Goal: Task Accomplishment & Management: Manage account settings

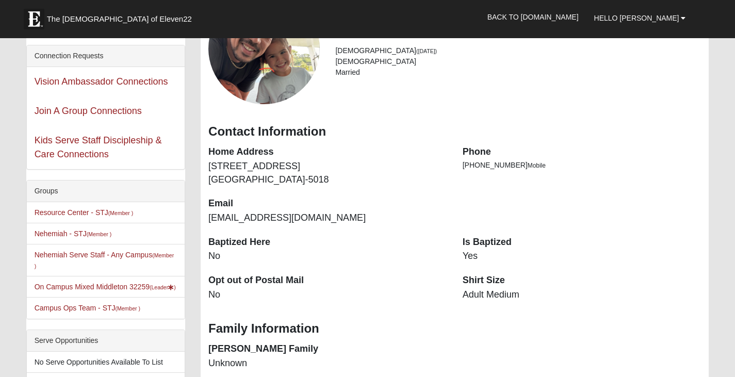
scroll to position [155, 0]
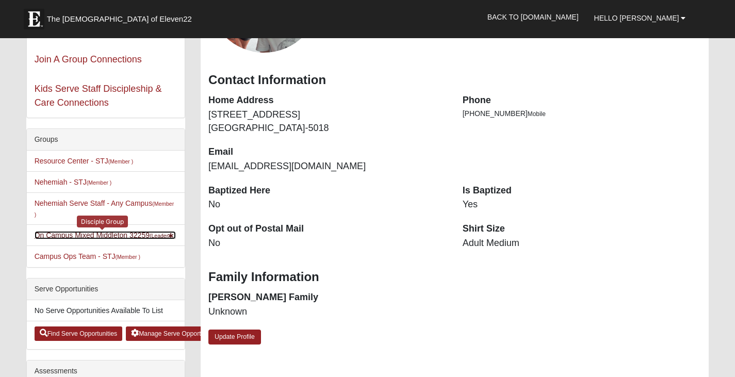
click at [103, 235] on link "On Campus Mixed Middleton 32259 (Leader )" at bounding box center [105, 235] width 141 height 8
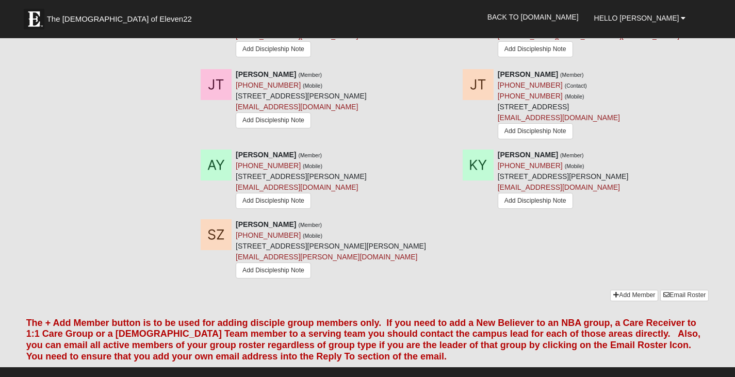
scroll to position [1238, 0]
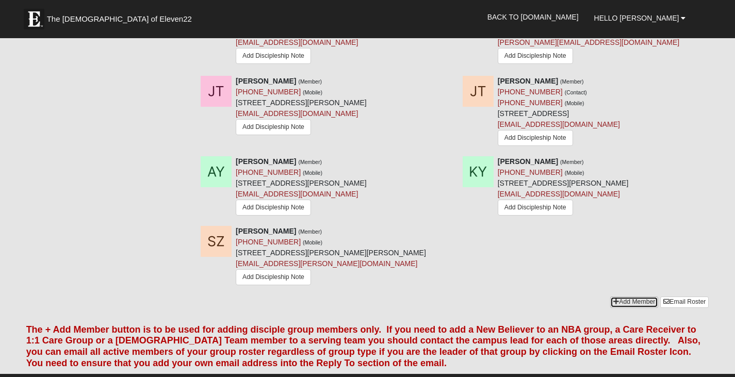
click at [649, 297] on link "Add Member" at bounding box center [634, 302] width 48 height 11
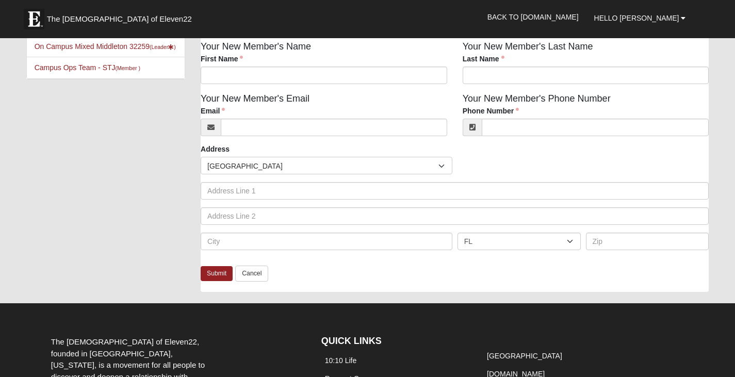
scroll to position [52, 0]
